Goal: Navigation & Orientation: Find specific page/section

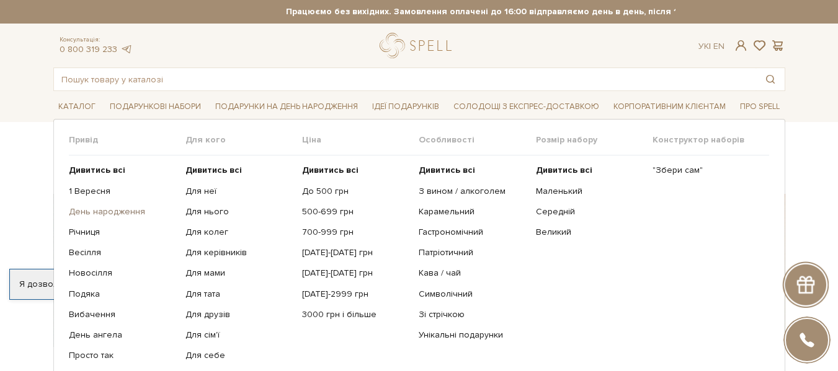
click at [135, 209] on link "День народження" at bounding box center [122, 211] width 107 height 11
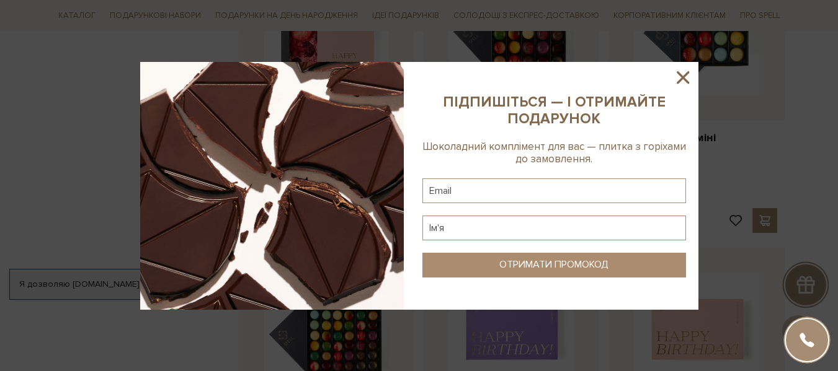
scroll to position [1116, 0]
click at [692, 86] on icon at bounding box center [682, 77] width 21 height 21
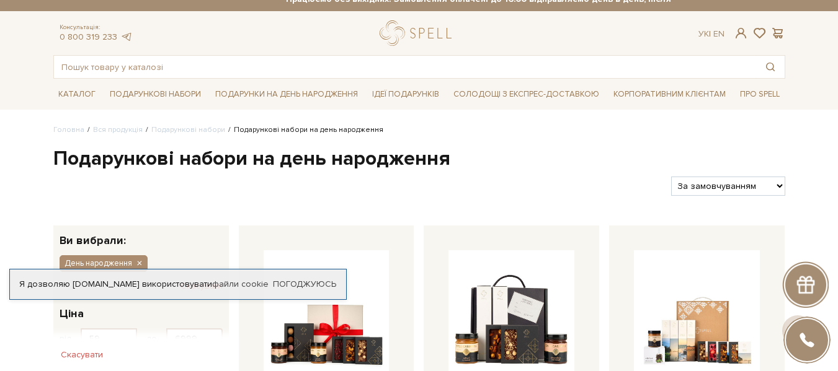
scroll to position [1, 0]
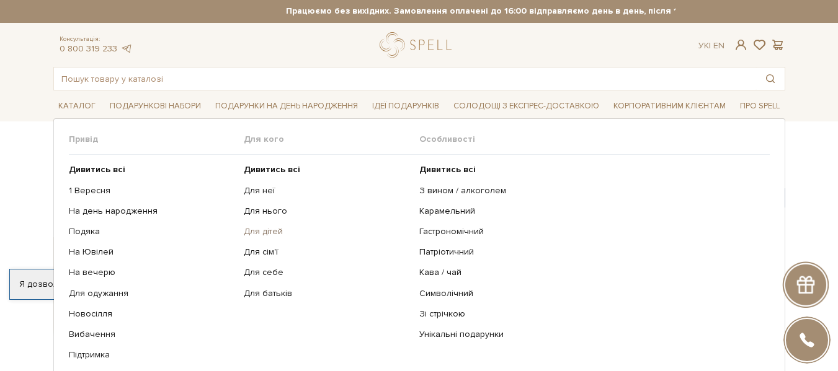
click at [263, 234] on link "Для дітей" at bounding box center [327, 231] width 166 height 11
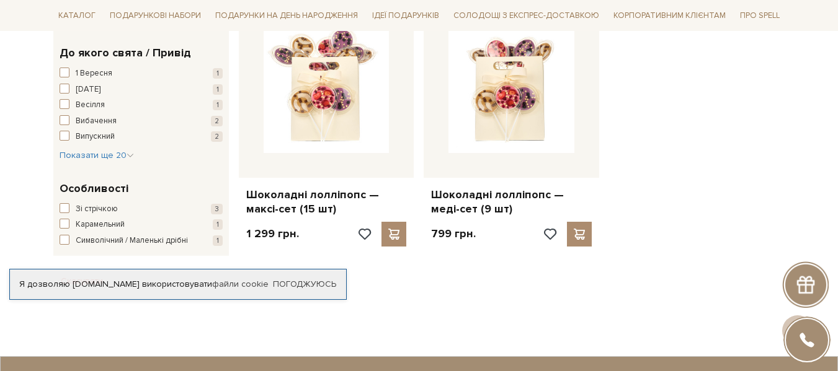
scroll to position [503, 0]
